Goal: Obtain resource: Obtain resource

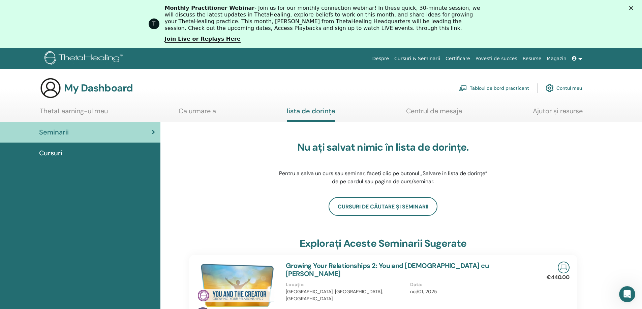
click at [55, 153] on span "Cursuri" at bounding box center [50, 153] width 23 height 10
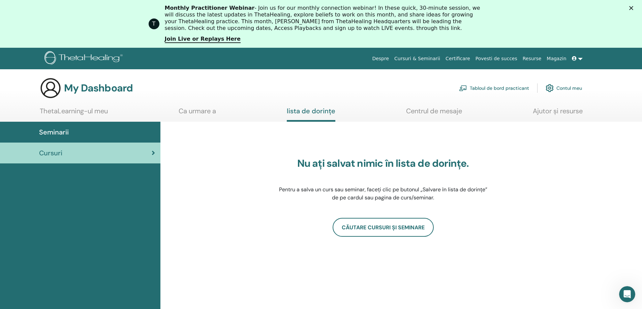
click at [71, 111] on link "ThetaLearning-ul meu" at bounding box center [74, 113] width 68 height 13
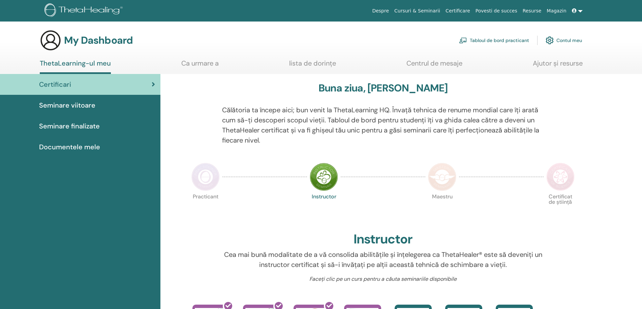
click at [91, 147] on span "Documentele mele" at bounding box center [69, 147] width 61 height 10
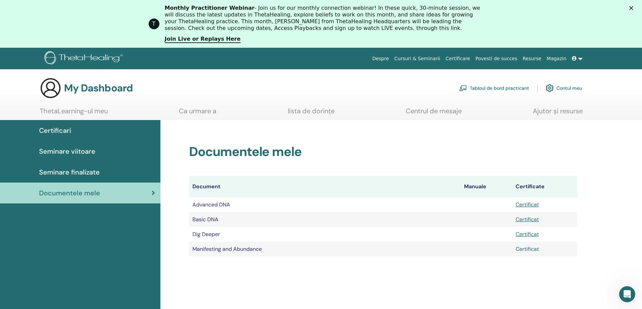
click at [534, 250] on link "Certificat" at bounding box center [526, 249] width 23 height 7
